Goal: Check status: Check status

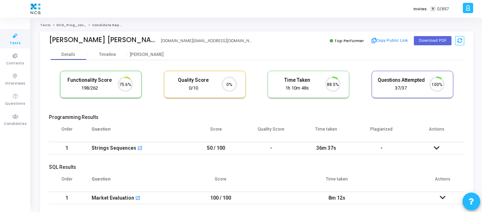
scroll to position [3, 3]
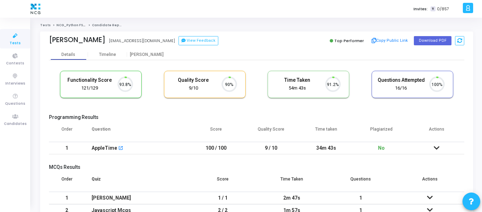
scroll to position [15, 18]
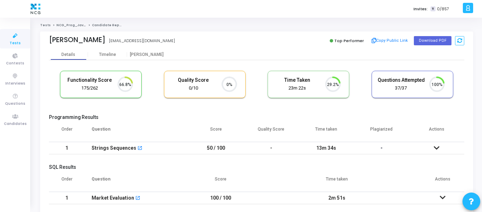
scroll to position [3, 3]
